Goal: Entertainment & Leisure: Consume media (video, audio)

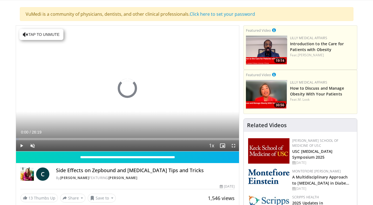
scroll to position [55, 0]
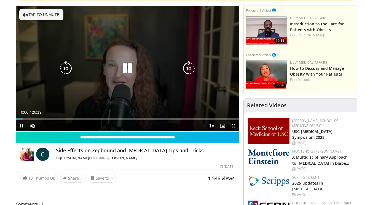
click at [27, 10] on button "Tap to unmute" at bounding box center [41, 14] width 44 height 11
click at [130, 69] on icon "Video Player" at bounding box center [127, 68] width 15 height 15
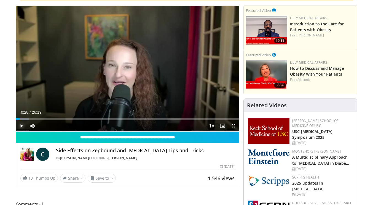
click at [21, 125] on span "Video Player" at bounding box center [21, 125] width 11 height 11
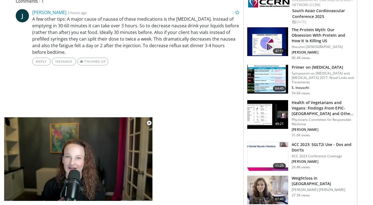
scroll to position [331, 0]
